Goal: Task Accomplishment & Management: Use online tool/utility

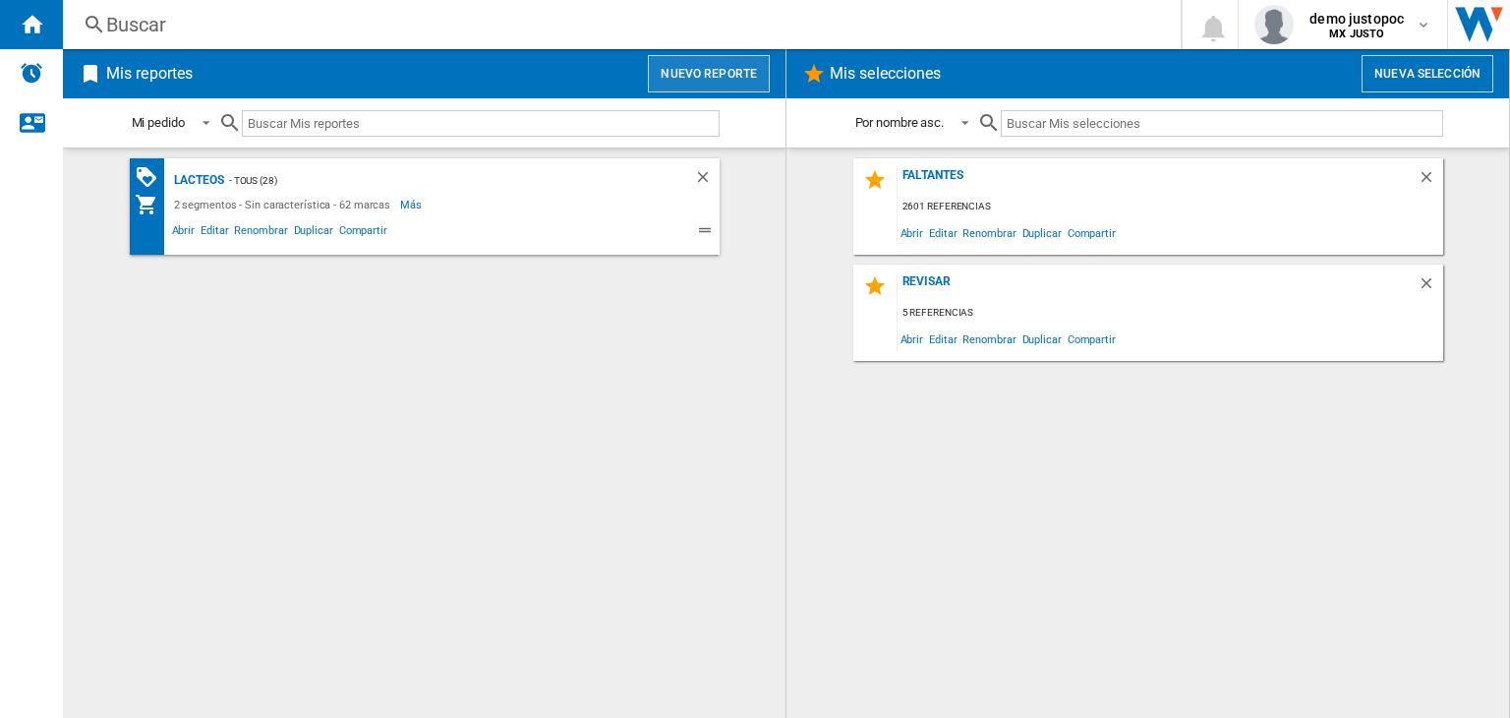
click at [725, 80] on button "Nuevo reporte" at bounding box center [709, 73] width 122 height 37
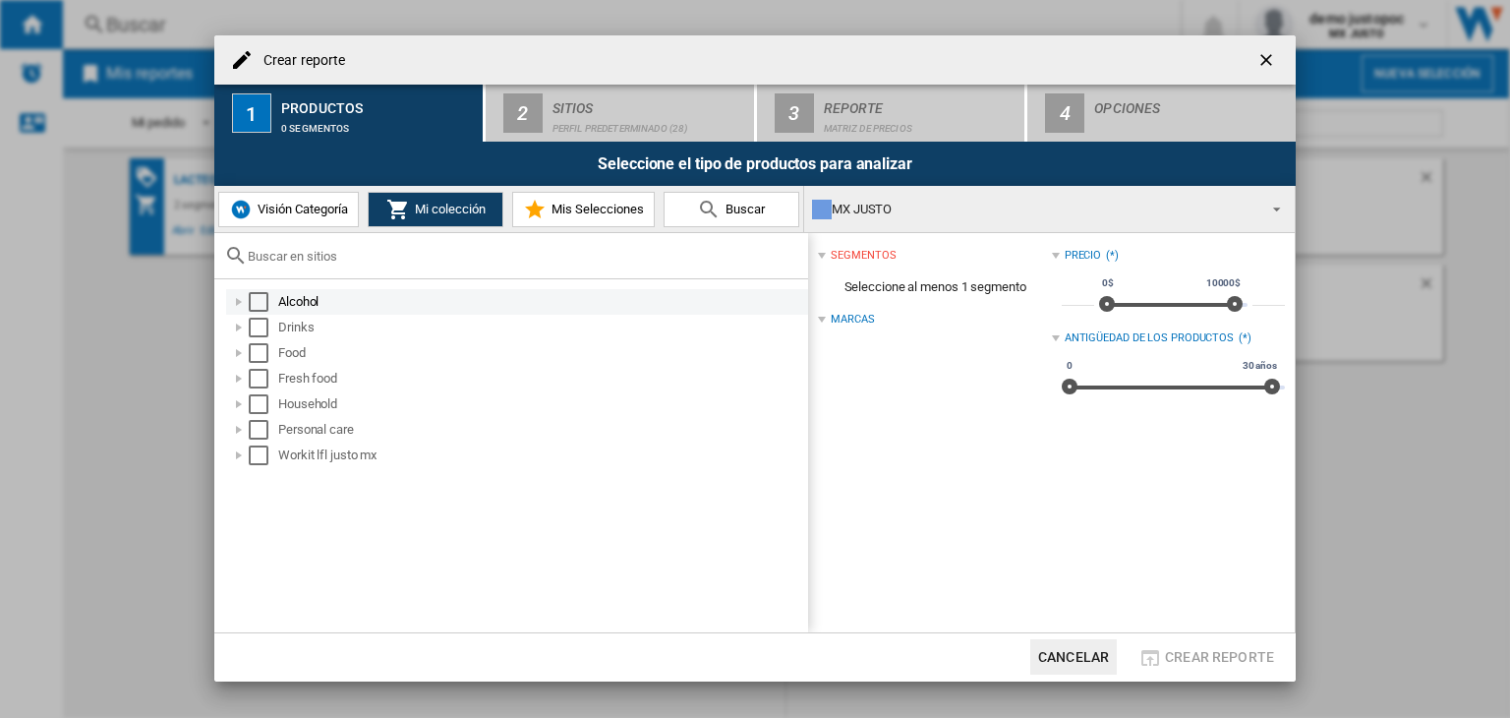
click at [262, 298] on div "Select" at bounding box center [259, 302] width 20 height 20
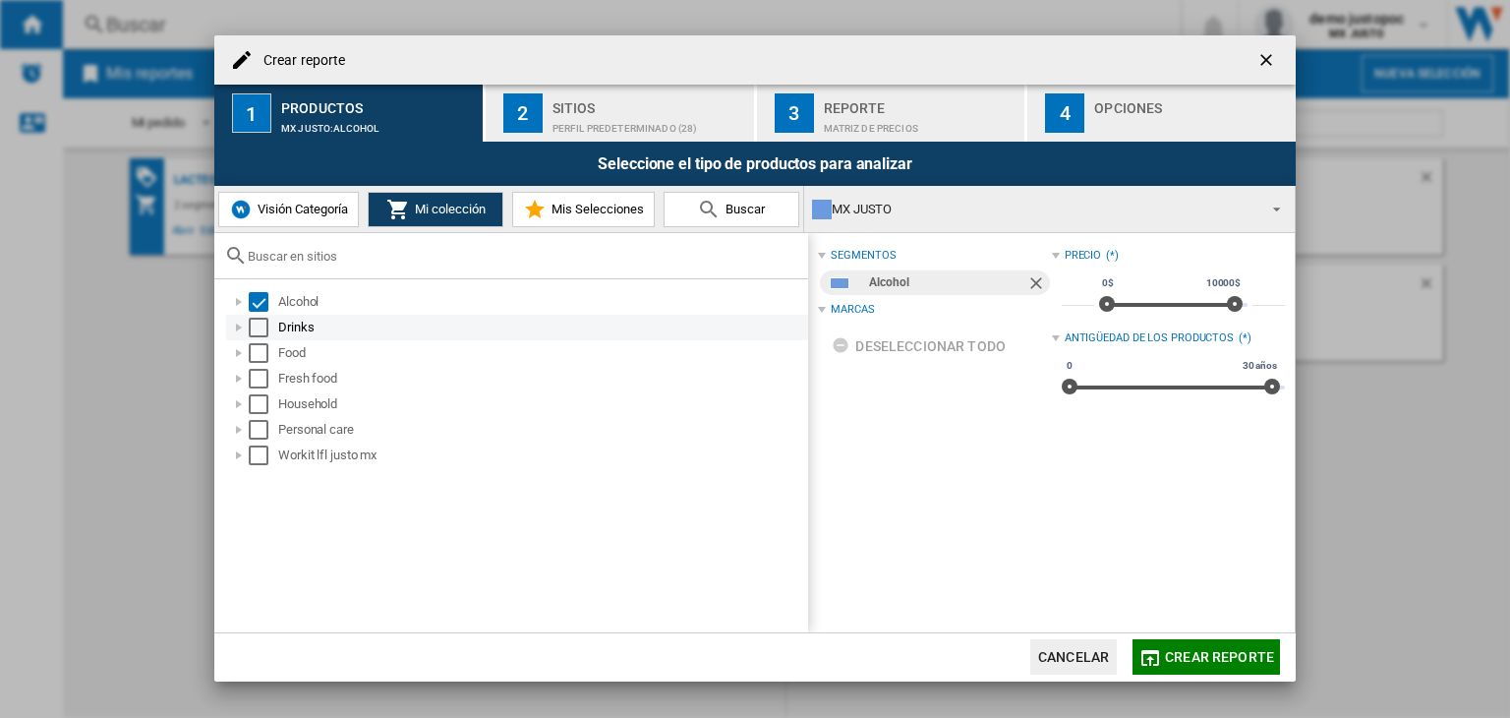
click at [261, 330] on div "Select" at bounding box center [259, 328] width 20 height 20
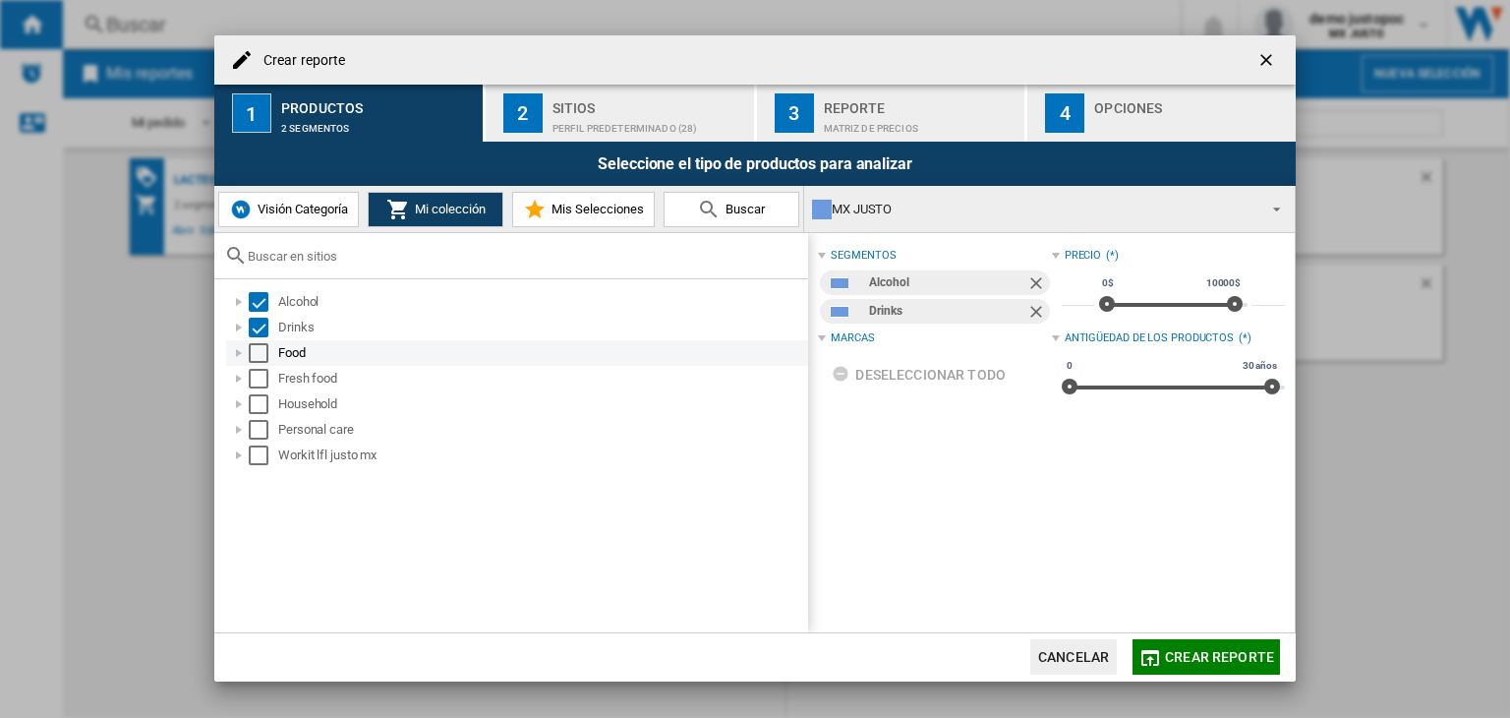
click at [260, 350] on div "Select" at bounding box center [259, 353] width 20 height 20
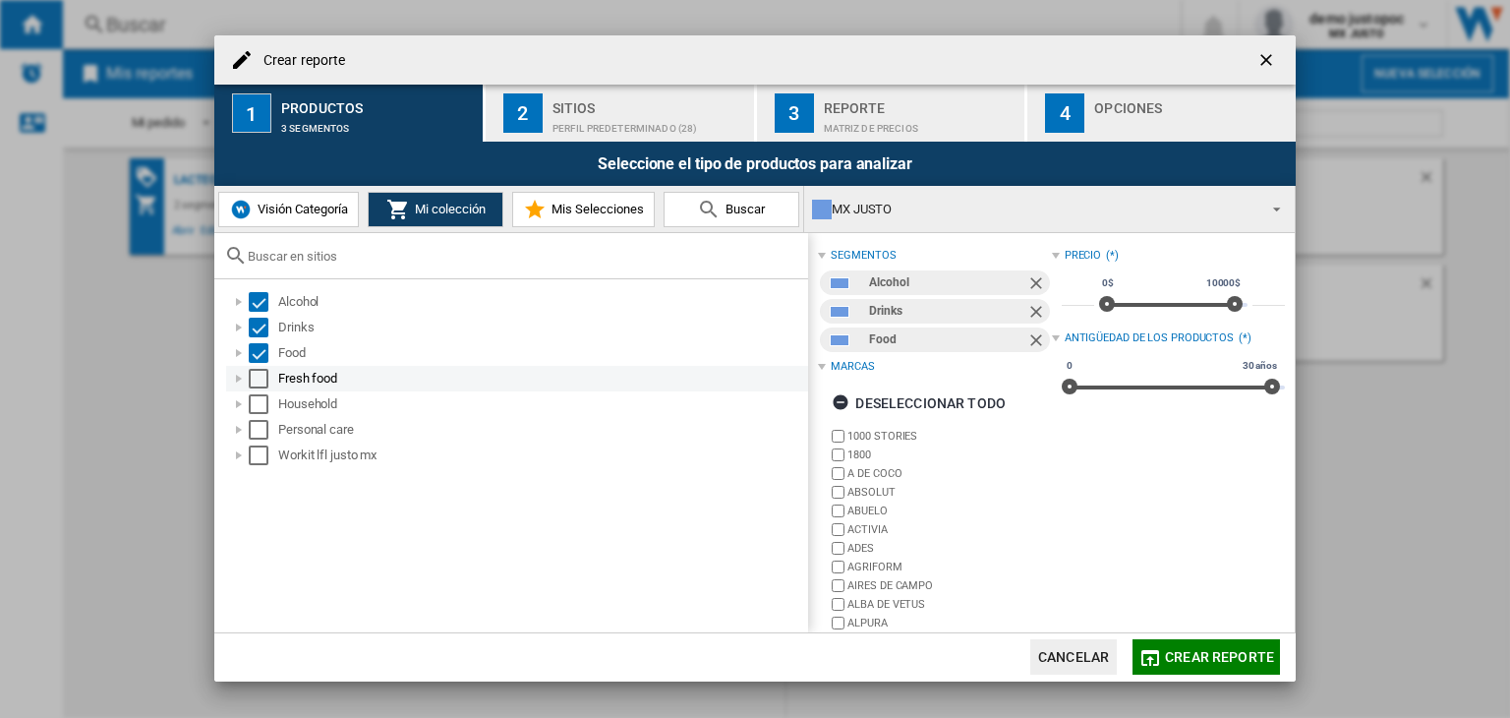
click at [259, 366] on div "Fresh food" at bounding box center [517, 379] width 582 height 26
click at [254, 371] on div "Select" at bounding box center [259, 379] width 20 height 20
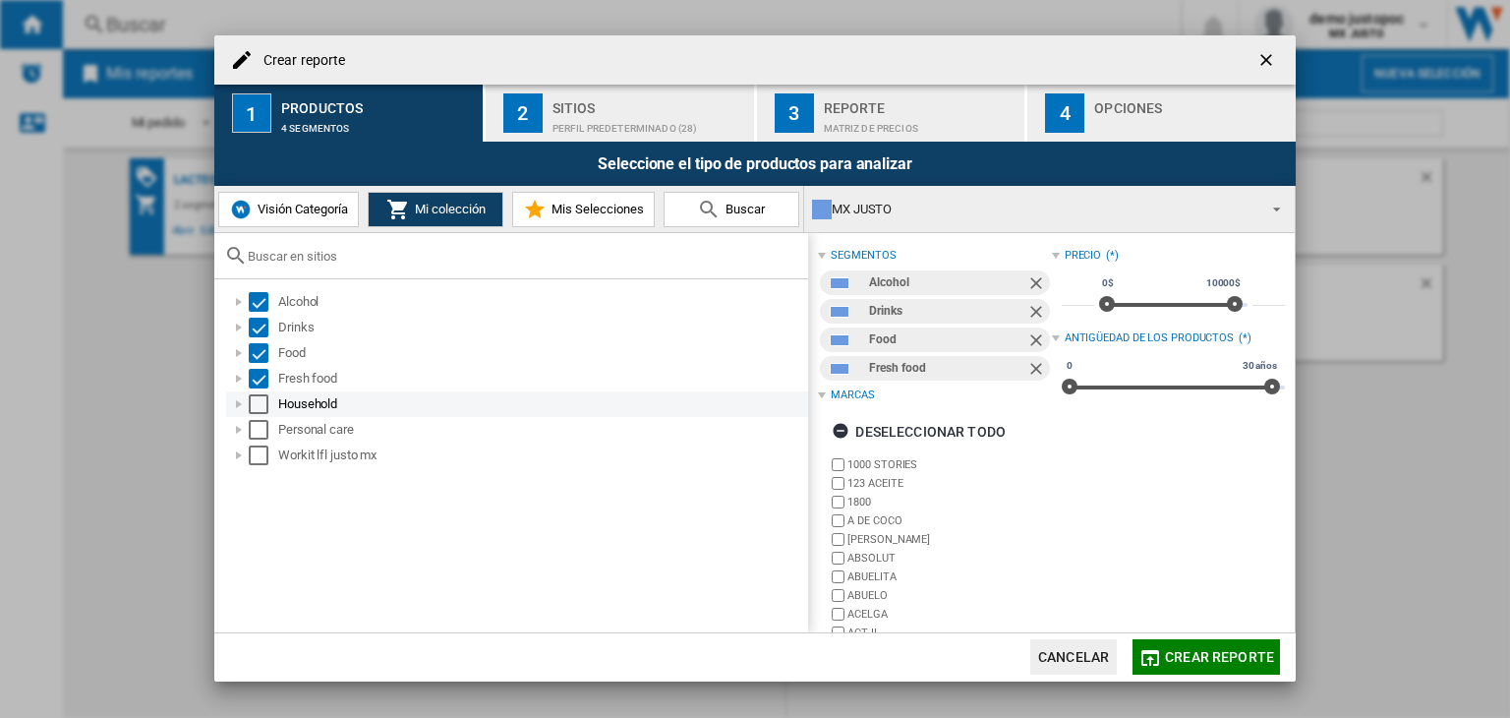
click at [256, 406] on div "Select" at bounding box center [259, 404] width 20 height 20
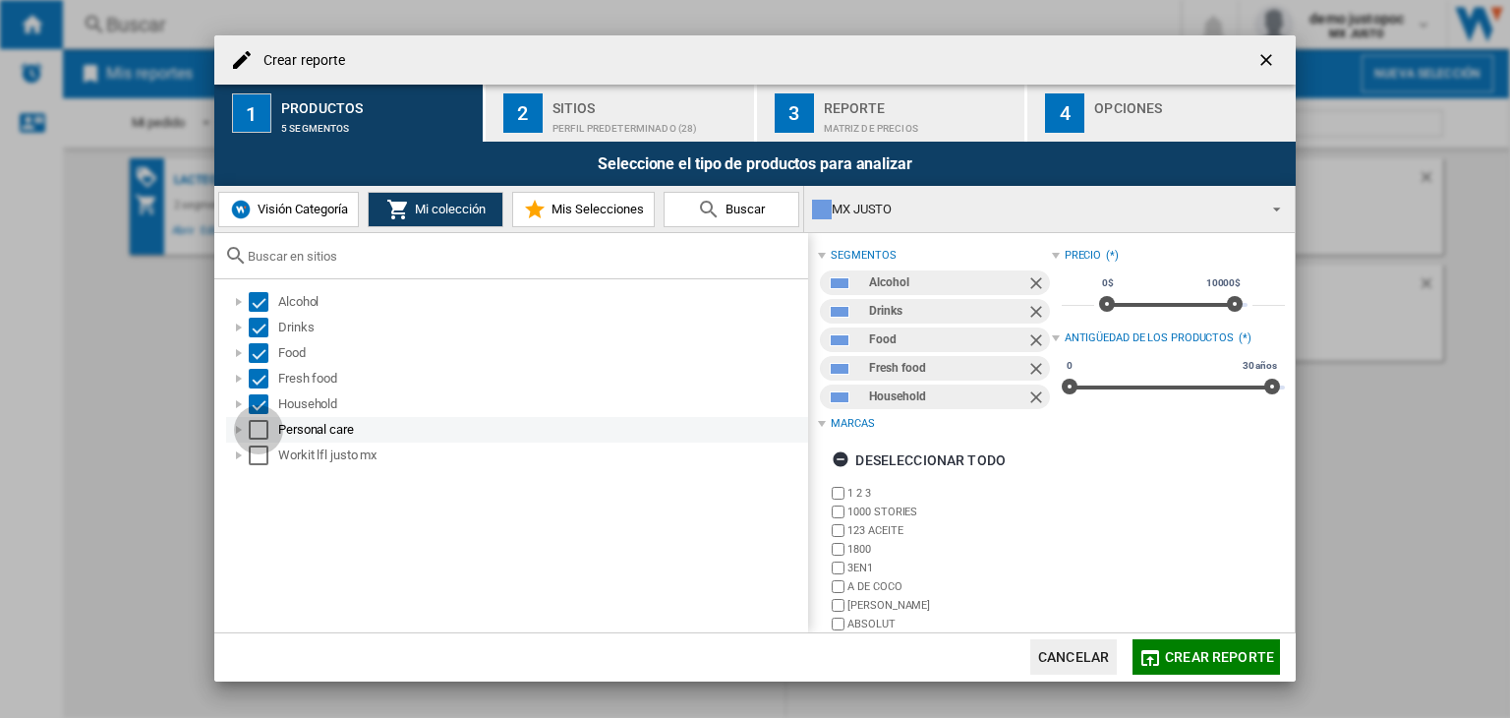
click at [258, 432] on div "Select" at bounding box center [259, 430] width 20 height 20
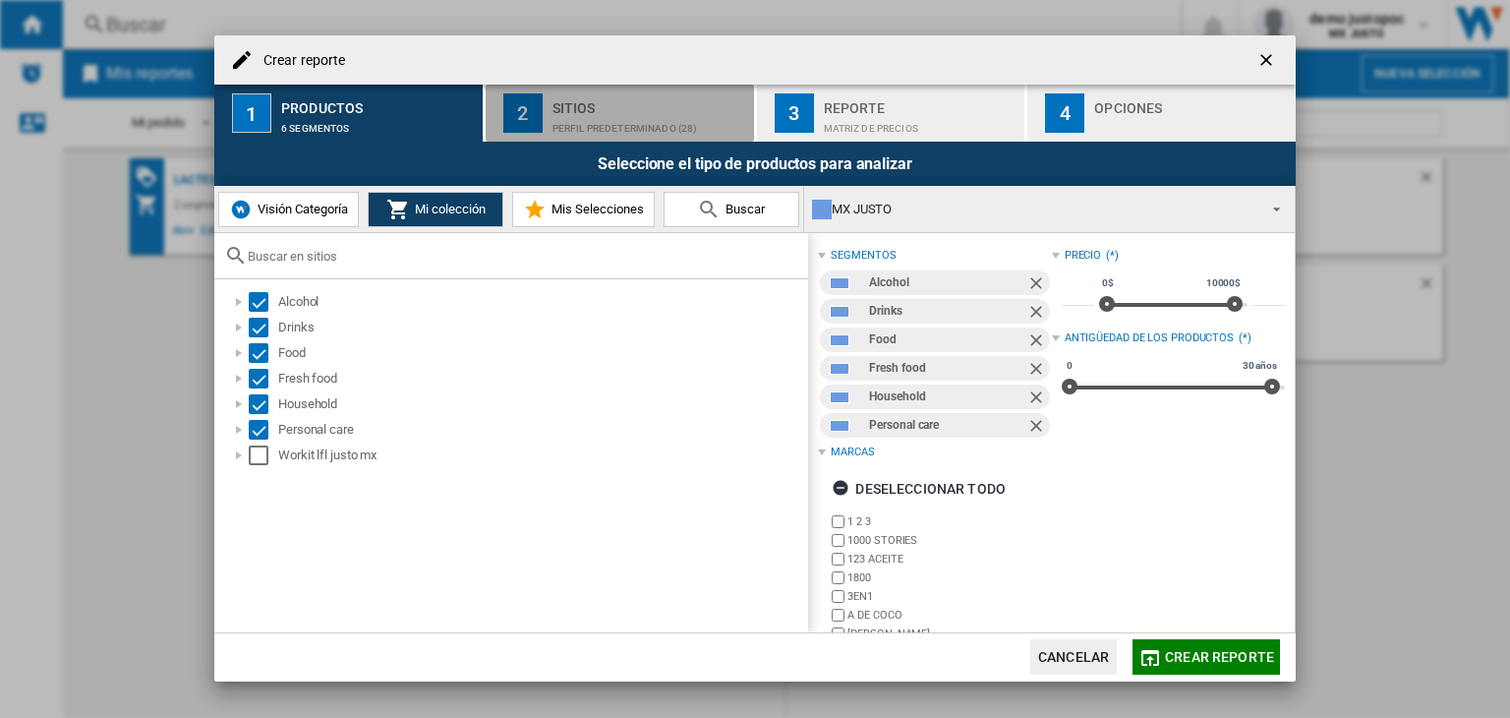
click at [654, 87] on button "2 Sitios Perfil predeterminado (28)" at bounding box center [621, 113] width 270 height 57
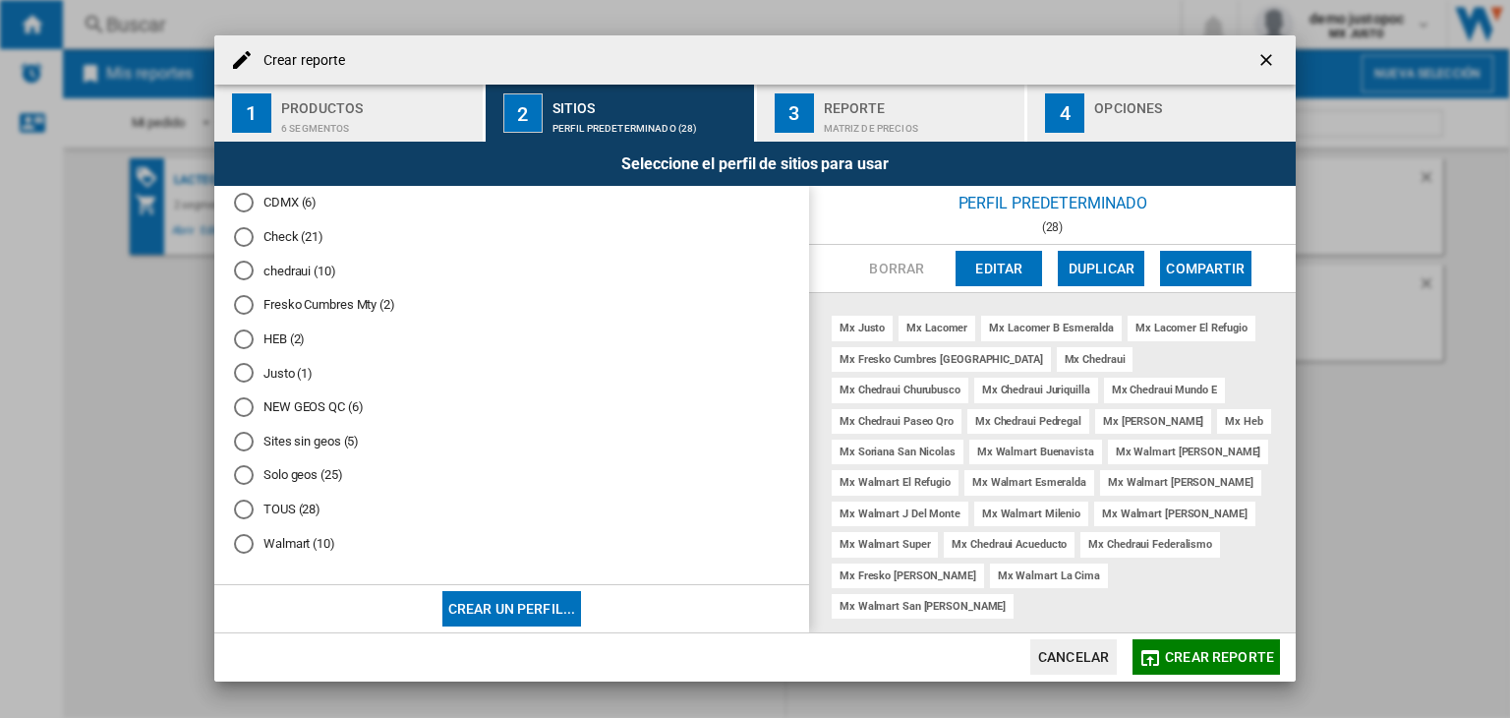
scroll to position [83, 0]
click at [336, 403] on md-radio-button "NEW GEOS QC (6)" at bounding box center [512, 405] width 556 height 19
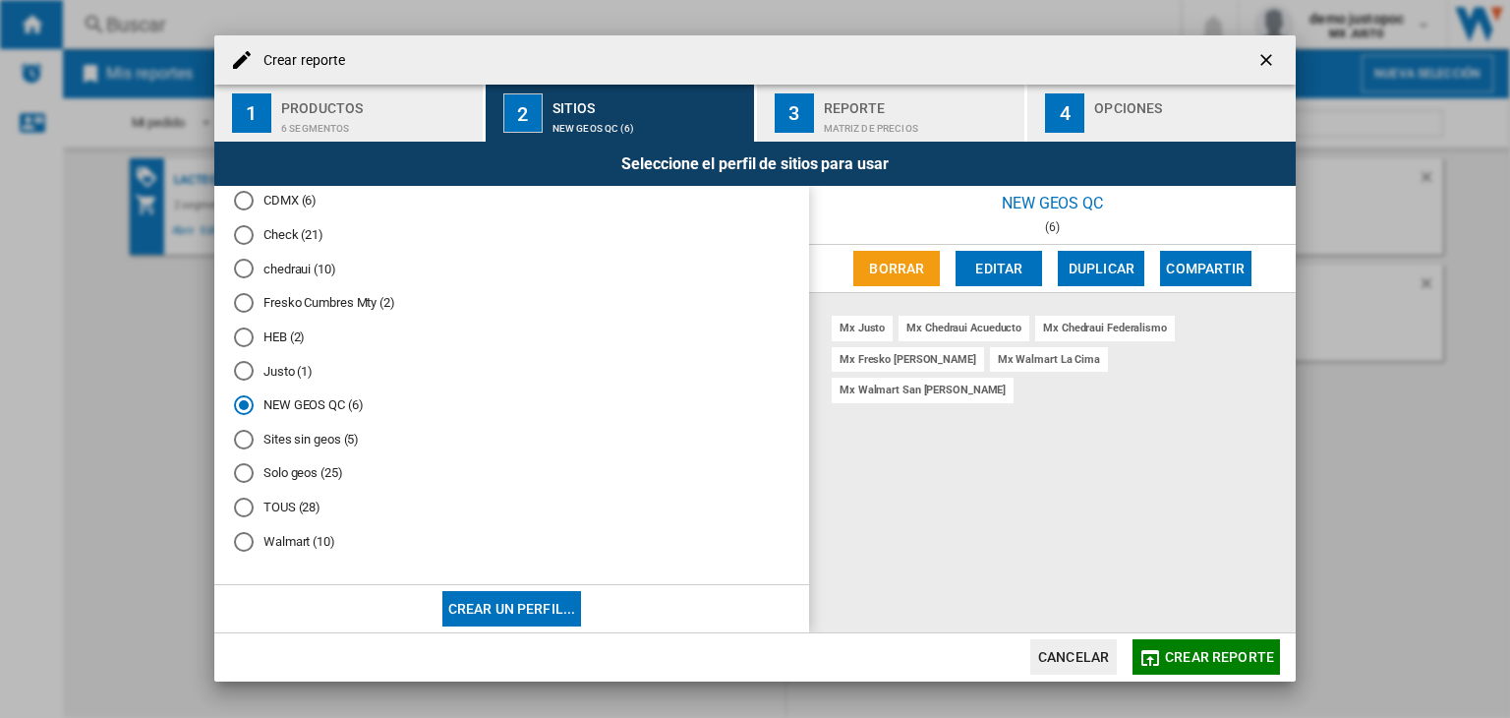
click at [516, 615] on button "Crear un perfil..." at bounding box center [513, 608] width 140 height 35
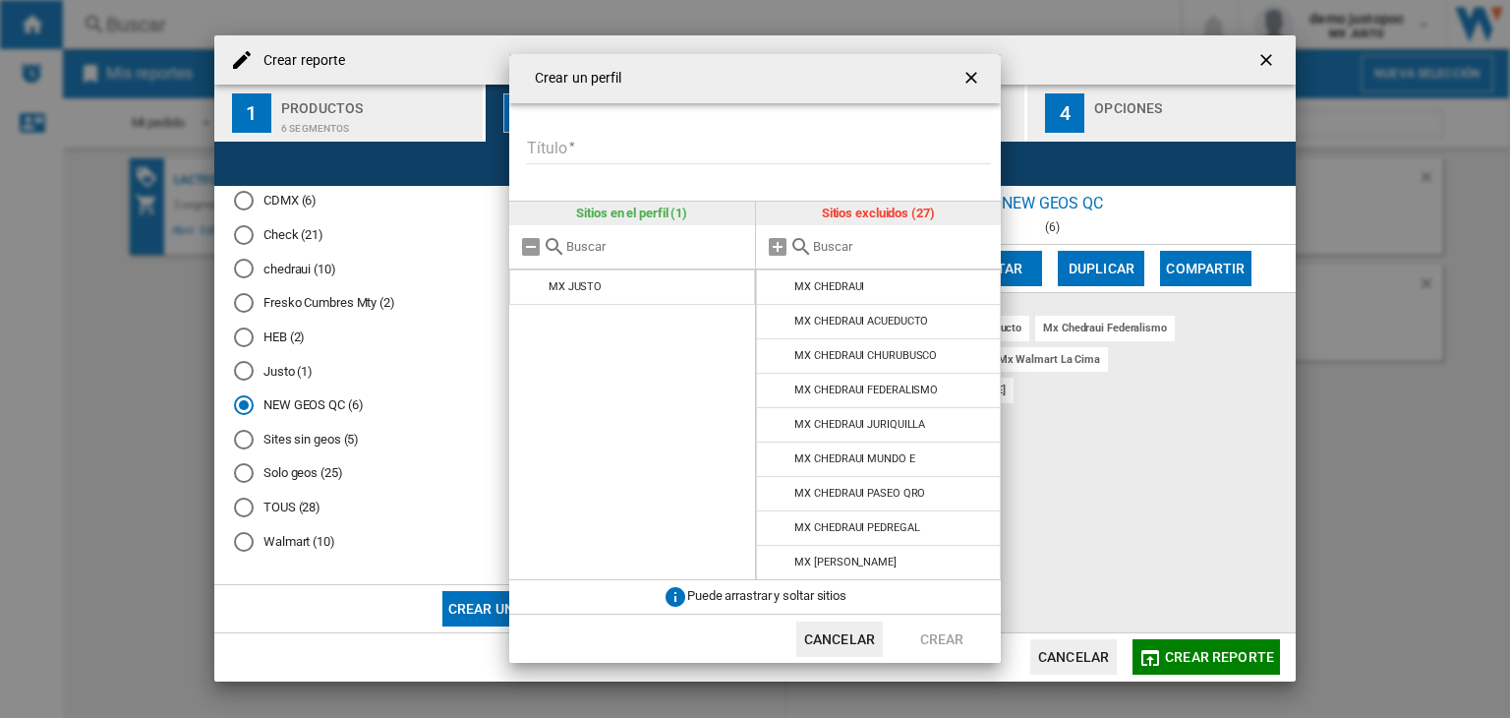
click at [861, 262] on div at bounding box center [879, 247] width 246 height 44
click at [860, 242] on input "text" at bounding box center [902, 246] width 179 height 15
type input "M"
drag, startPoint x: 975, startPoint y: 76, endPoint x: 936, endPoint y: 85, distance: 40.3
click at [975, 76] on ng-md-icon "getI18NText('BUTTONS.CLOSE_DIALOG')" at bounding box center [974, 80] width 24 height 24
